Goal: Transaction & Acquisition: Register for event/course

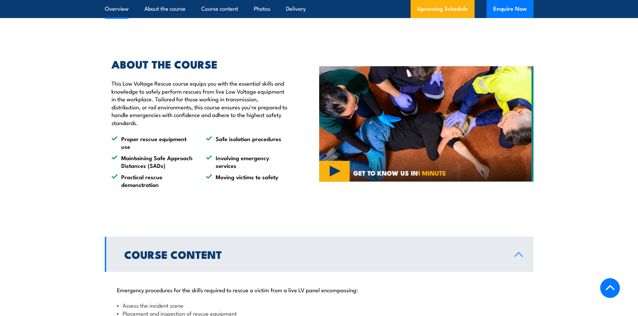
scroll to position [234, 0]
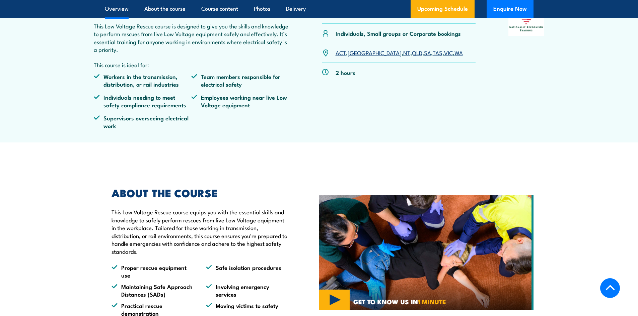
click at [444, 52] on link "VIC" at bounding box center [448, 53] width 9 height 8
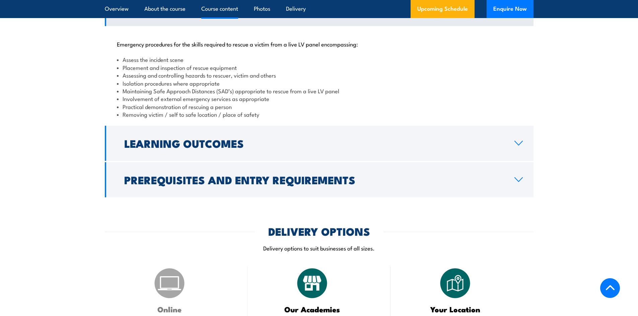
scroll to position [625, 0]
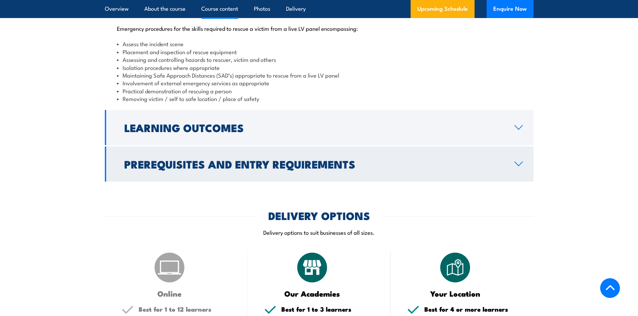
click at [519, 161] on link "Prerequisites and Entry Requirements" at bounding box center [319, 164] width 429 height 35
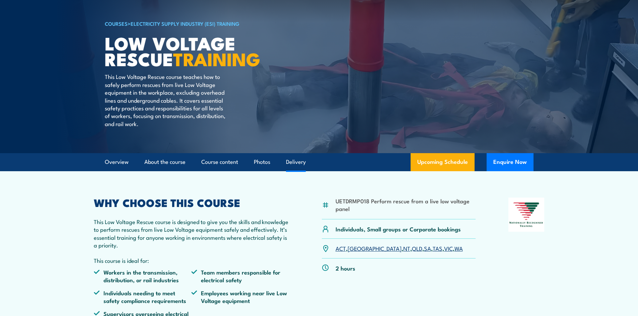
scroll to position [0, 0]
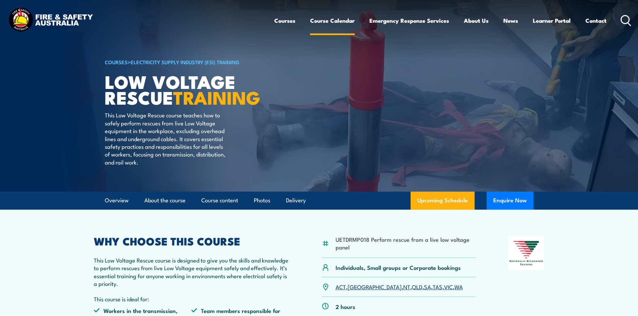
click at [339, 21] on link "Course Calendar" at bounding box center [332, 21] width 45 height 18
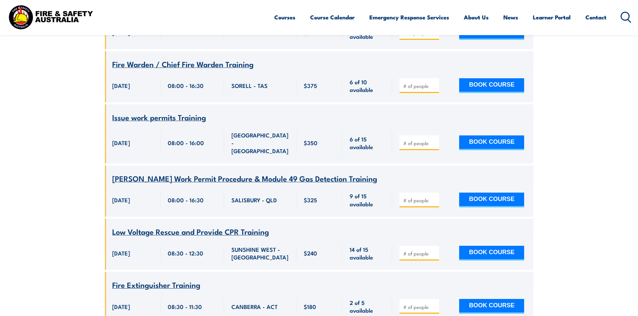
scroll to position [1306, 0]
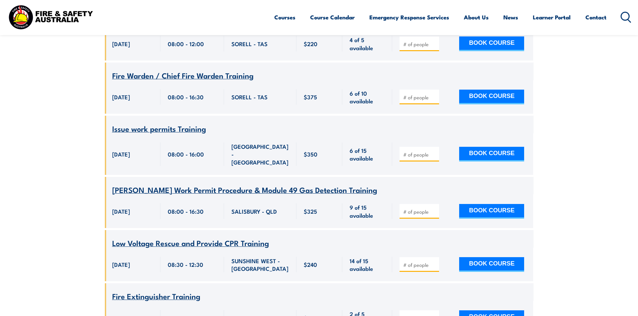
click at [231, 237] on span "Low Voltage Rescue and Provide CPR Training" at bounding box center [190, 242] width 157 height 11
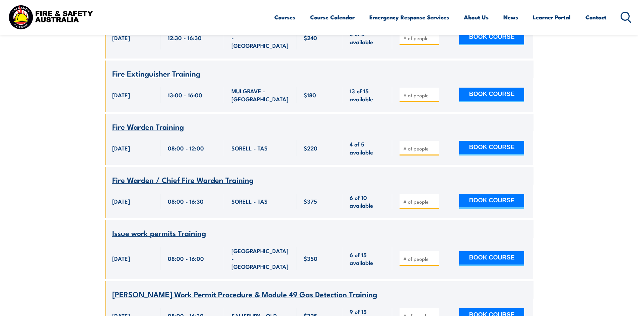
scroll to position [1206, 0]
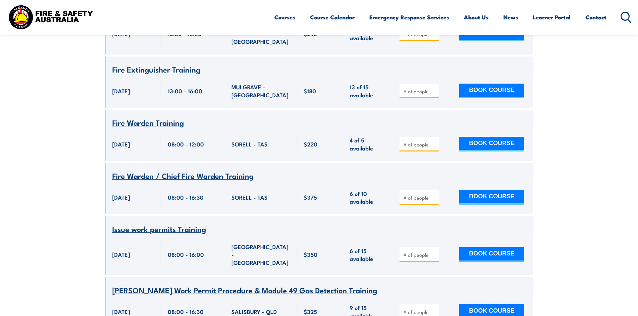
type input "1"
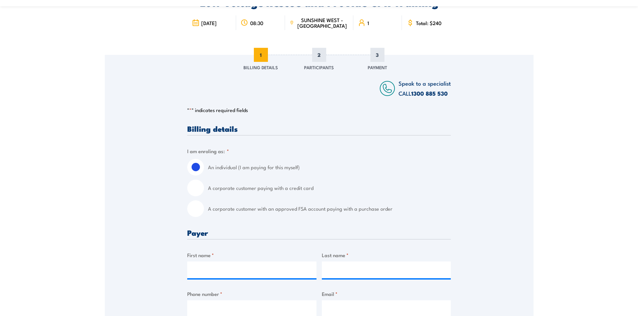
scroll to position [67, 0]
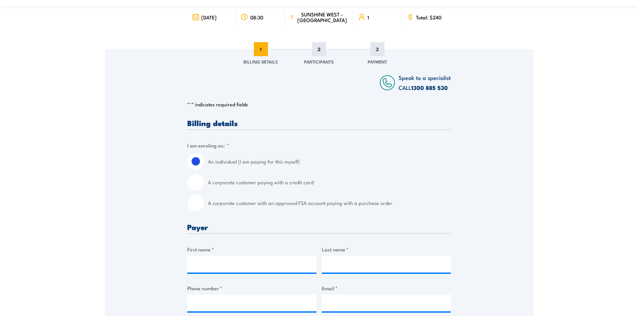
click at [201, 183] on input "A corporate customer paying with a credit card" at bounding box center [195, 182] width 17 height 17
radio input "true"
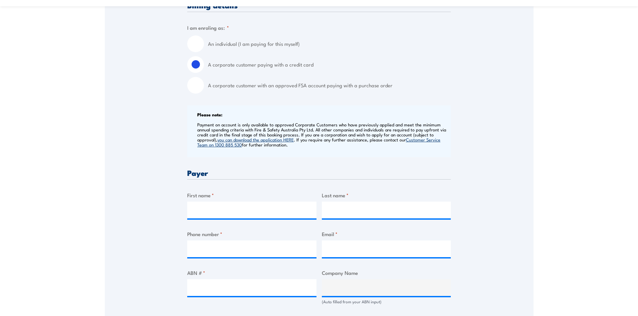
scroll to position [201, 0]
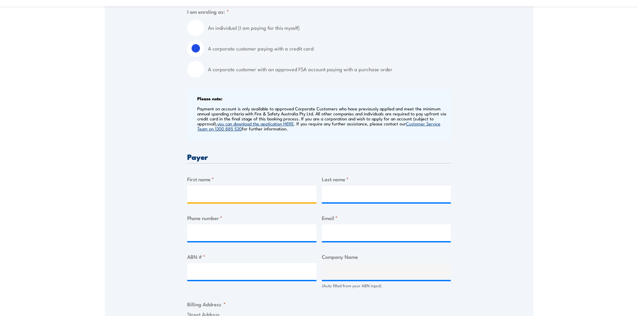
click at [267, 192] on input "First name *" at bounding box center [251, 194] width 129 height 17
type input "Mark"
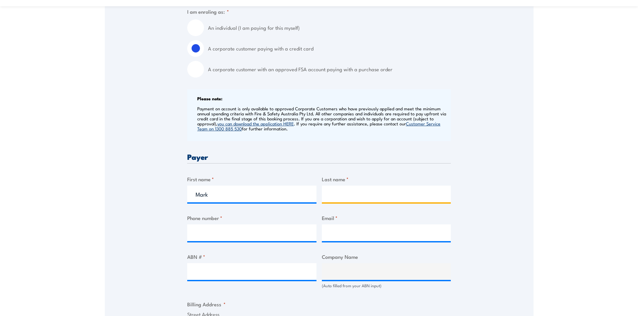
click at [342, 189] on input "Last name *" at bounding box center [386, 194] width 129 height 17
type input "Shedlock"
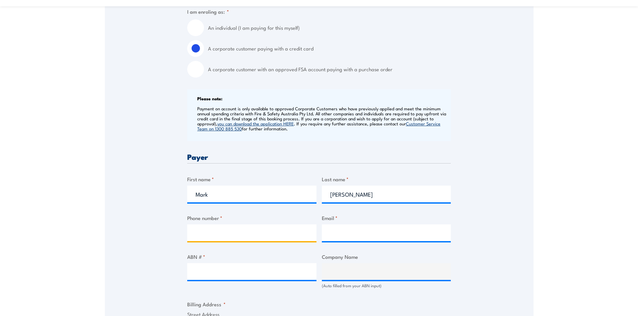
click at [271, 230] on input "Phone number *" at bounding box center [251, 233] width 129 height 17
type input "0425 739 582"
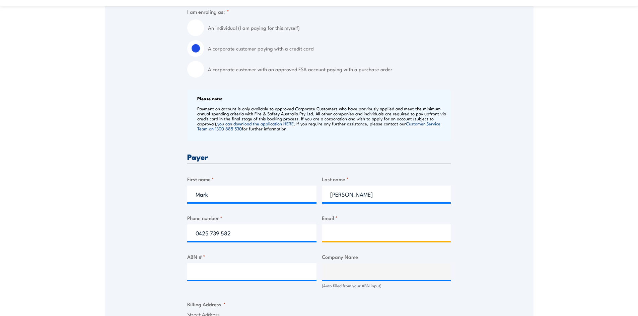
click at [341, 231] on input "Email *" at bounding box center [386, 233] width 129 height 17
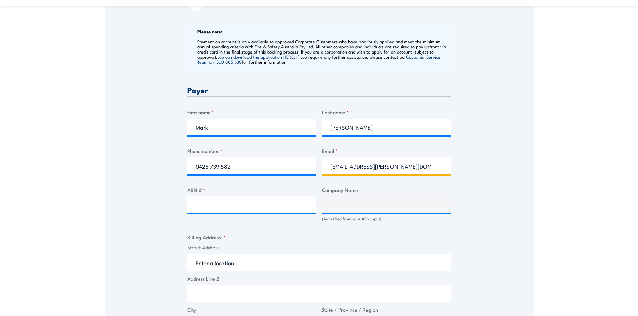
type input "mark.shedlock@irontraining.com.au"
click at [252, 207] on input "ABN # *" at bounding box center [251, 205] width 129 height 17
click at [214, 207] on input "ABN # *" at bounding box center [251, 205] width 129 height 17
paste input "81 165 629 372"
type input "81 165 629 372"
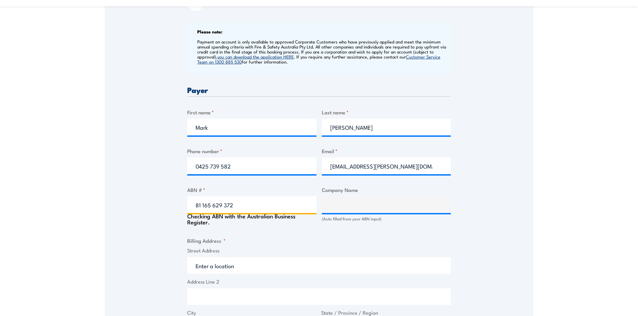
type input "IRON TRAINING PTY LTD"
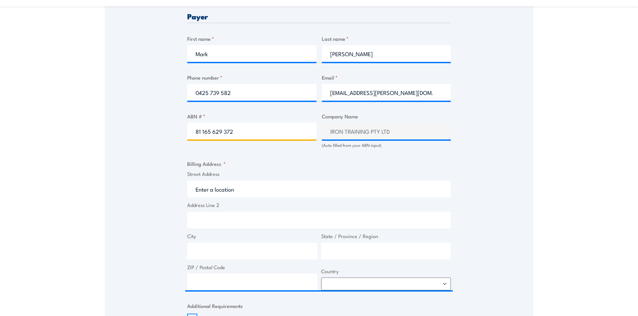
scroll to position [368, 0]
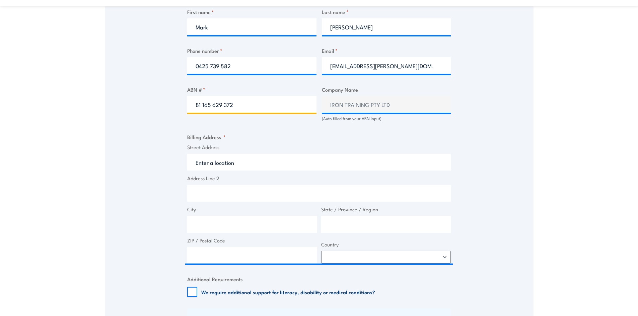
type input "81 165 629 372"
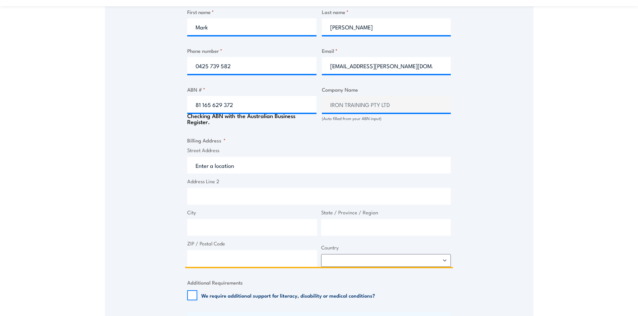
click at [253, 165] on input "Street Address" at bounding box center [319, 165] width 264 height 17
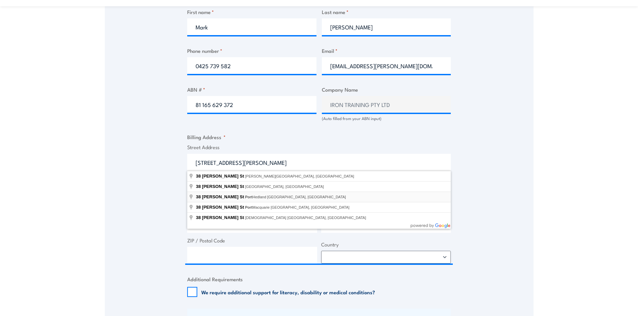
type input "38 Anderson St, Port Hedland WA, Australia"
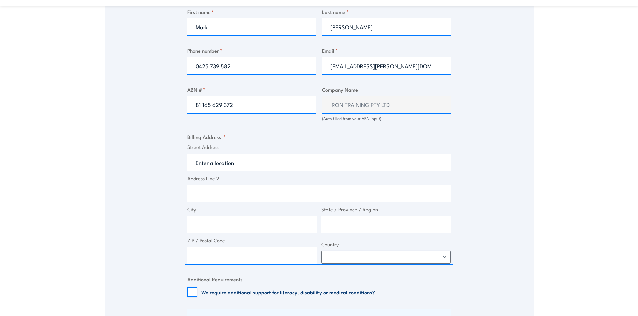
type input "38 Anderson St"
type input "Port Hedland"
type input "Western Australia"
type input "6721"
select select "Australia"
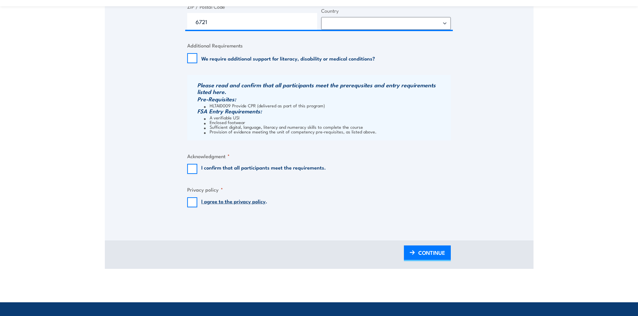
scroll to position [603, 0]
click at [189, 167] on input "I confirm that all participants meet the requirements." at bounding box center [192, 169] width 10 height 10
checkbox input "true"
click at [191, 203] on input "I agree to the privacy policy ." at bounding box center [192, 202] width 10 height 10
checkbox input "true"
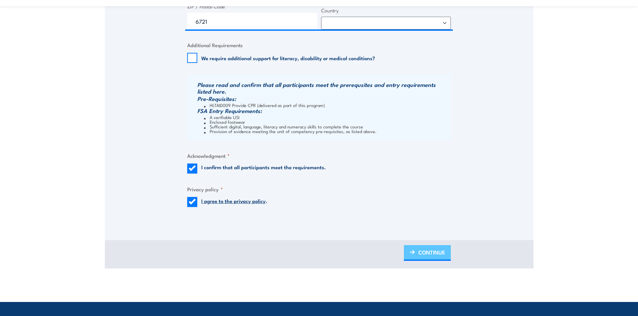
click at [424, 252] on span "CONTINUE" at bounding box center [431, 253] width 27 height 18
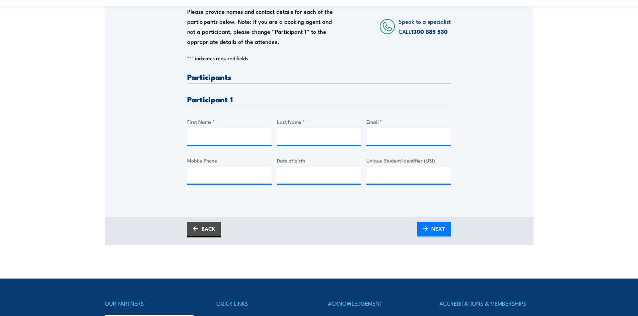
scroll to position [134, 0]
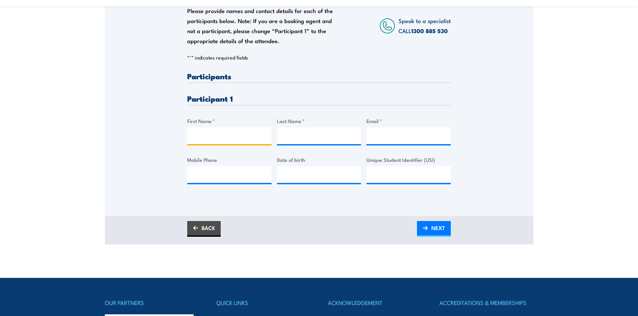
click at [240, 134] on input "First Name *" at bounding box center [229, 136] width 84 height 17
type input "Warren"
click at [302, 131] on input "Last Name *" at bounding box center [319, 136] width 84 height 17
type input "Lunt"
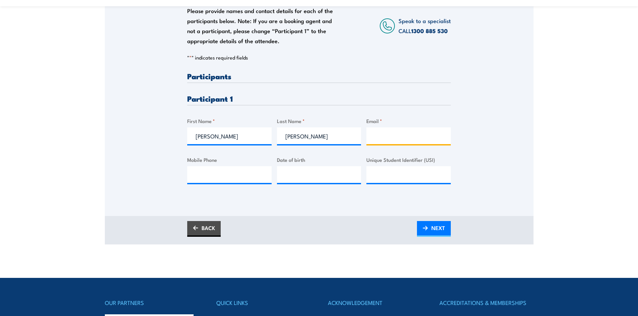
click at [391, 134] on input "Email *" at bounding box center [408, 136] width 84 height 17
type input "P"
click at [384, 137] on input "P" at bounding box center [408, 136] width 84 height 17
paste input "WT L <phrijy@gmail.com>"
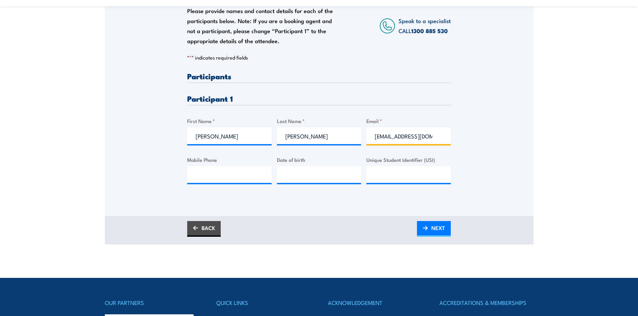
type input "phrijy@gmail.com"
click at [219, 174] on input "Mobile Phone" at bounding box center [229, 174] width 84 height 17
click at [322, 175] on input "__/__/____" at bounding box center [319, 174] width 84 height 17
type input "06/08/1964"
click at [373, 174] on input "Unique Student Identifier (USI)" at bounding box center [408, 174] width 84 height 17
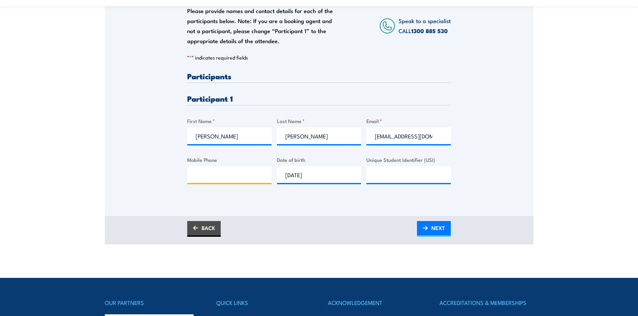
click at [224, 178] on input "Mobile Phone" at bounding box center [229, 174] width 84 height 17
click at [379, 176] on input "Unique Student Identifier (USI)" at bounding box center [408, 174] width 84 height 17
click at [230, 174] on input "Mobile Phone" at bounding box center [229, 174] width 84 height 17
type input "0433562124"
click at [392, 179] on input "Unique Student Identifier (USI)" at bounding box center [408, 174] width 84 height 17
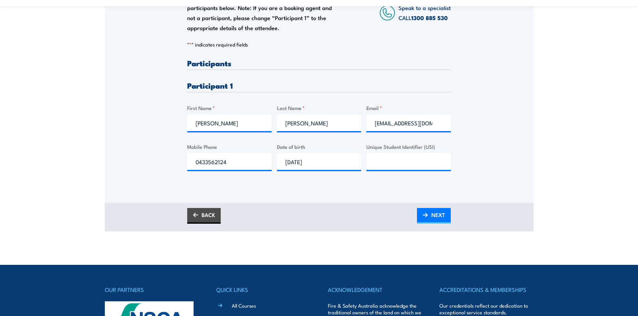
scroll to position [167, 0]
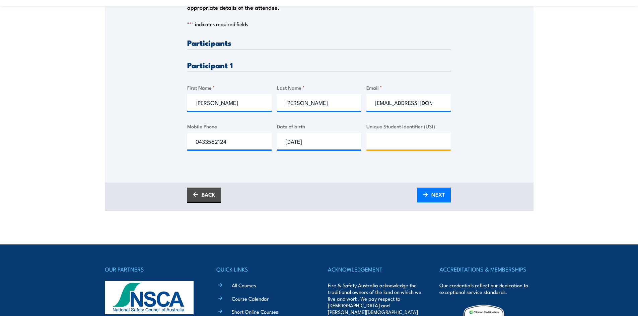
click at [402, 142] on input "Unique Student Identifier (USI)" at bounding box center [408, 141] width 84 height 17
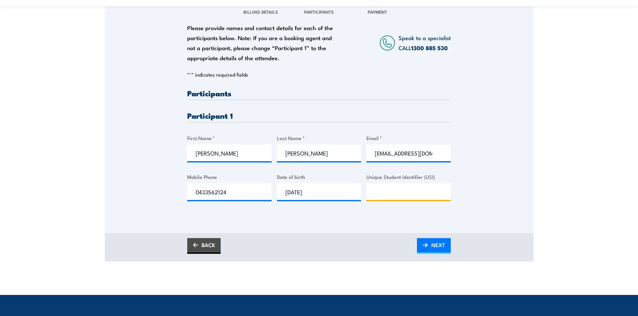
scroll to position [134, 0]
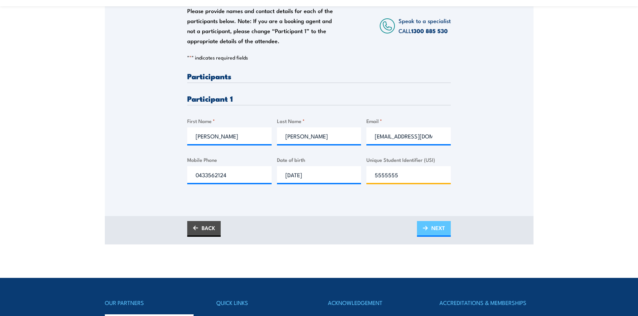
type input "5555555"
click at [437, 231] on span "NEXT" at bounding box center [438, 228] width 14 height 18
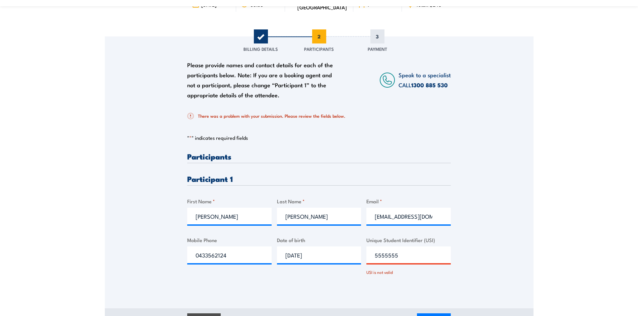
scroll to position [100, 0]
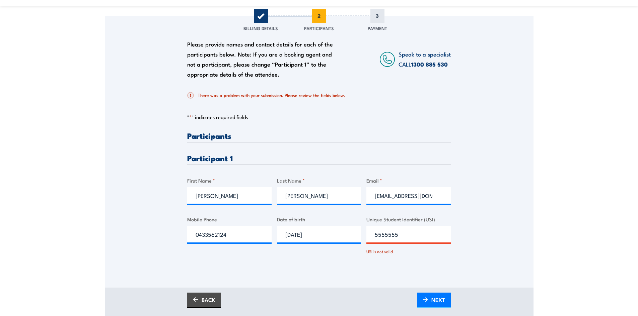
click at [405, 238] on input "5555555" at bounding box center [408, 234] width 84 height 17
type input "5"
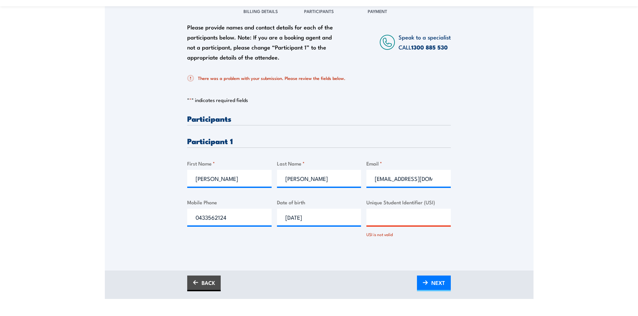
scroll to position [134, 0]
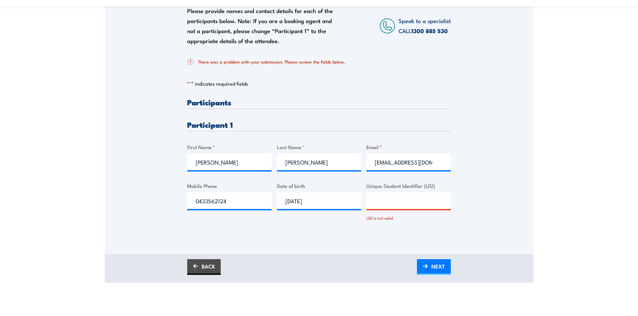
click at [412, 202] on input "Unique Student Identifier (USI)" at bounding box center [408, 201] width 84 height 17
type input "D4LYY6LEWIJ"
click at [435, 267] on span "NEXT" at bounding box center [438, 267] width 14 height 18
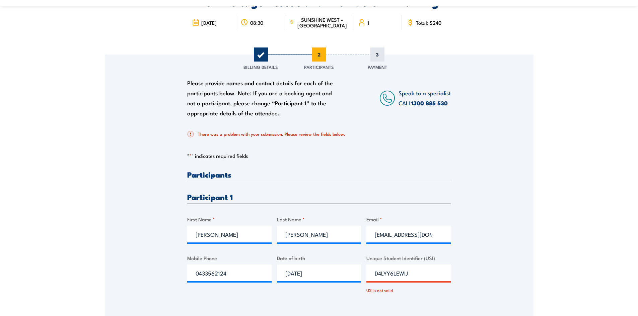
scroll to position [67, 0]
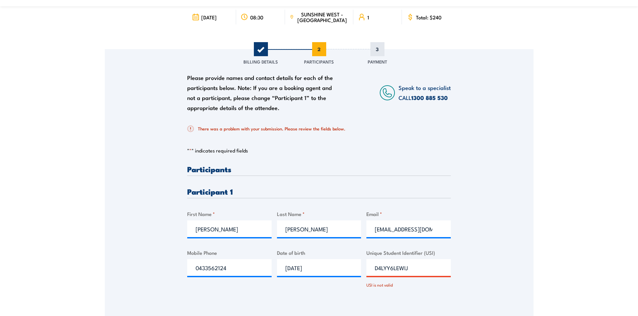
click at [421, 266] on input "D4LYY6LEWIJ" at bounding box center [408, 268] width 84 height 17
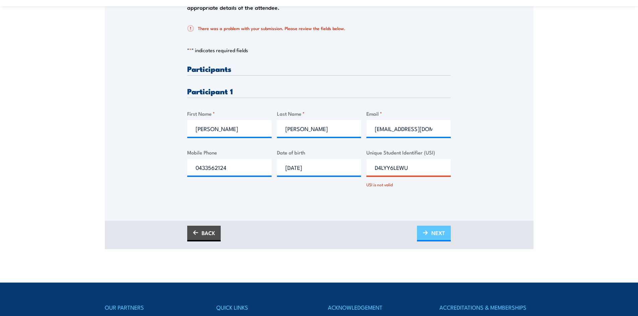
type input "D4LYY6LEWU"
click at [441, 233] on span "NEXT" at bounding box center [438, 233] width 14 height 18
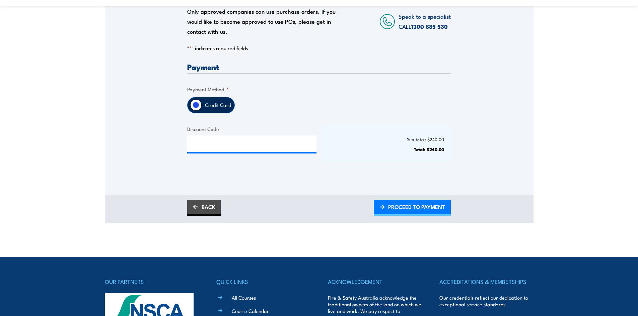
scroll to position [134, 0]
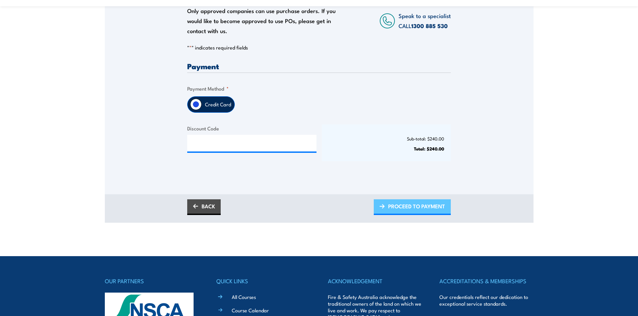
click at [408, 210] on span "PROCEED TO PAYMENT" at bounding box center [416, 207] width 57 height 18
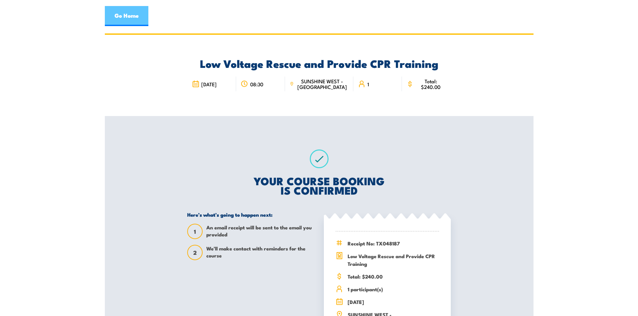
click at [136, 14] on link "Go Home" at bounding box center [127, 16] width 44 height 20
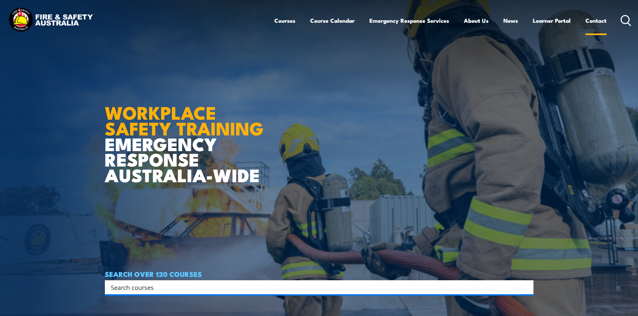
click at [586, 23] on link "Contact" at bounding box center [595, 21] width 21 height 18
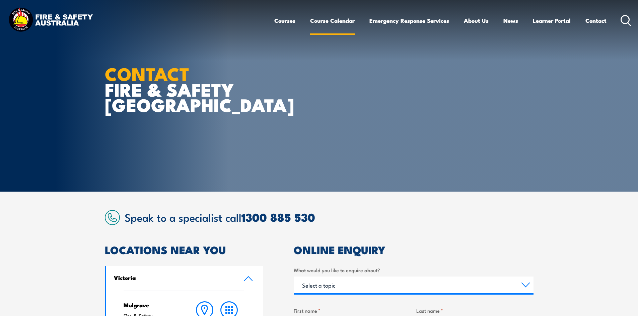
click at [320, 21] on link "Course Calendar" at bounding box center [332, 21] width 45 height 18
